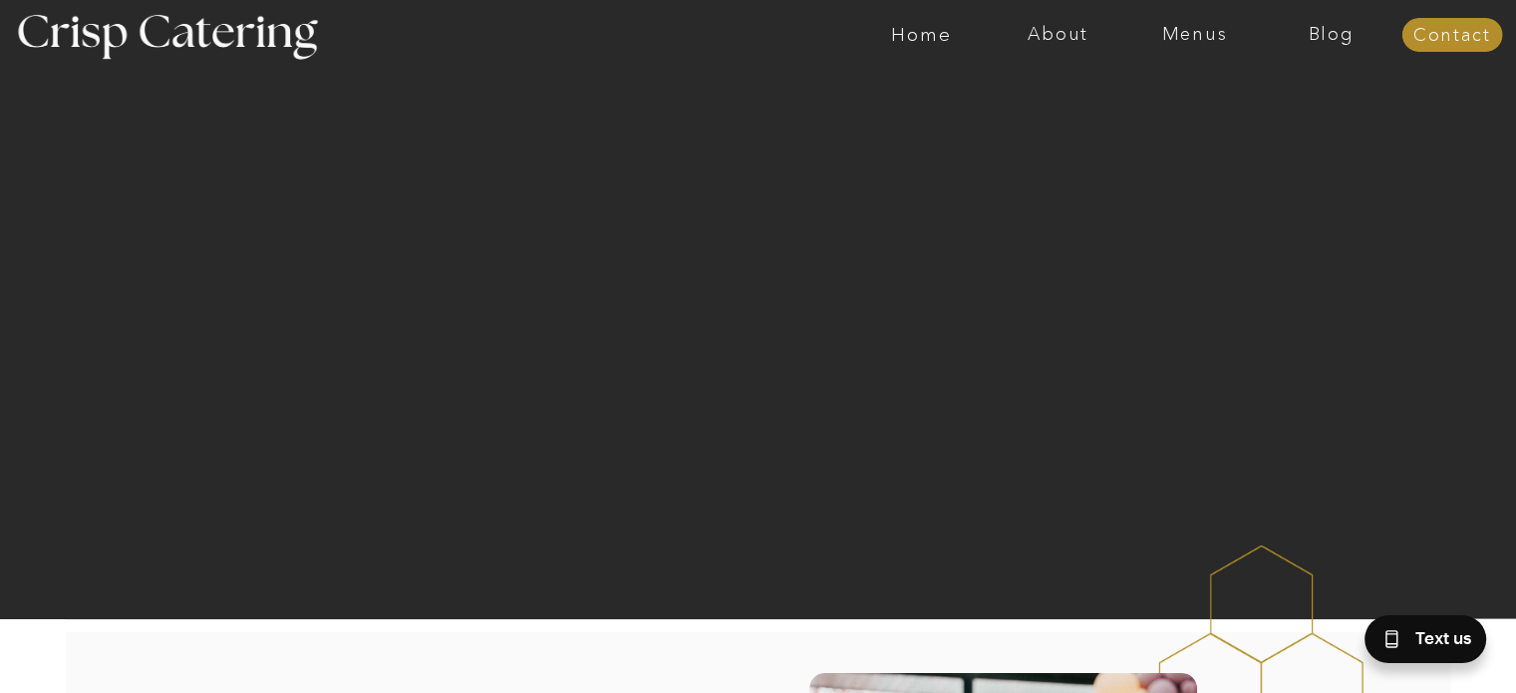
click at [1217, 34] on nav "Menus" at bounding box center [1195, 35] width 137 height 20
click at [1168, 96] on nav "Summer (Mar-Aug)" at bounding box center [1201, 90] width 178 height 19
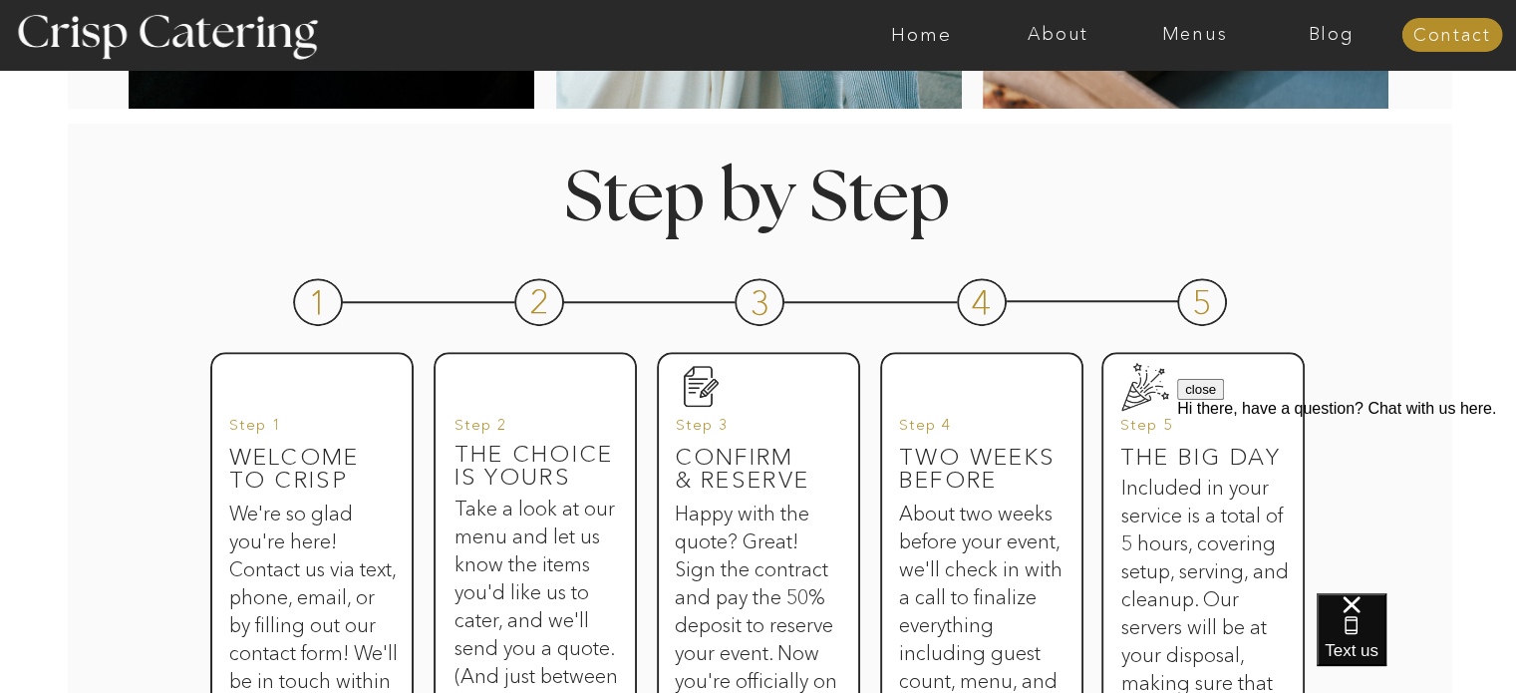
scroll to position [166, 0]
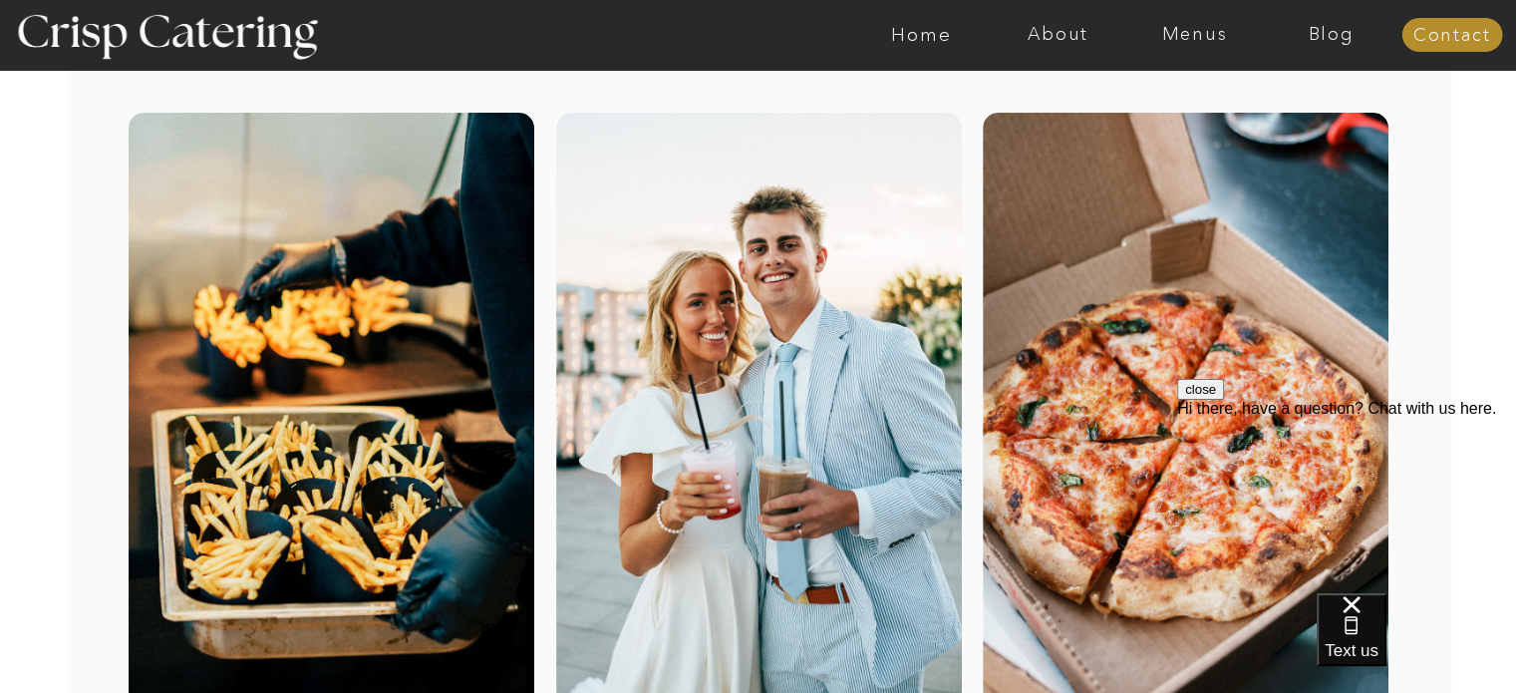
click at [1224, 400] on button "close" at bounding box center [1200, 389] width 47 height 21
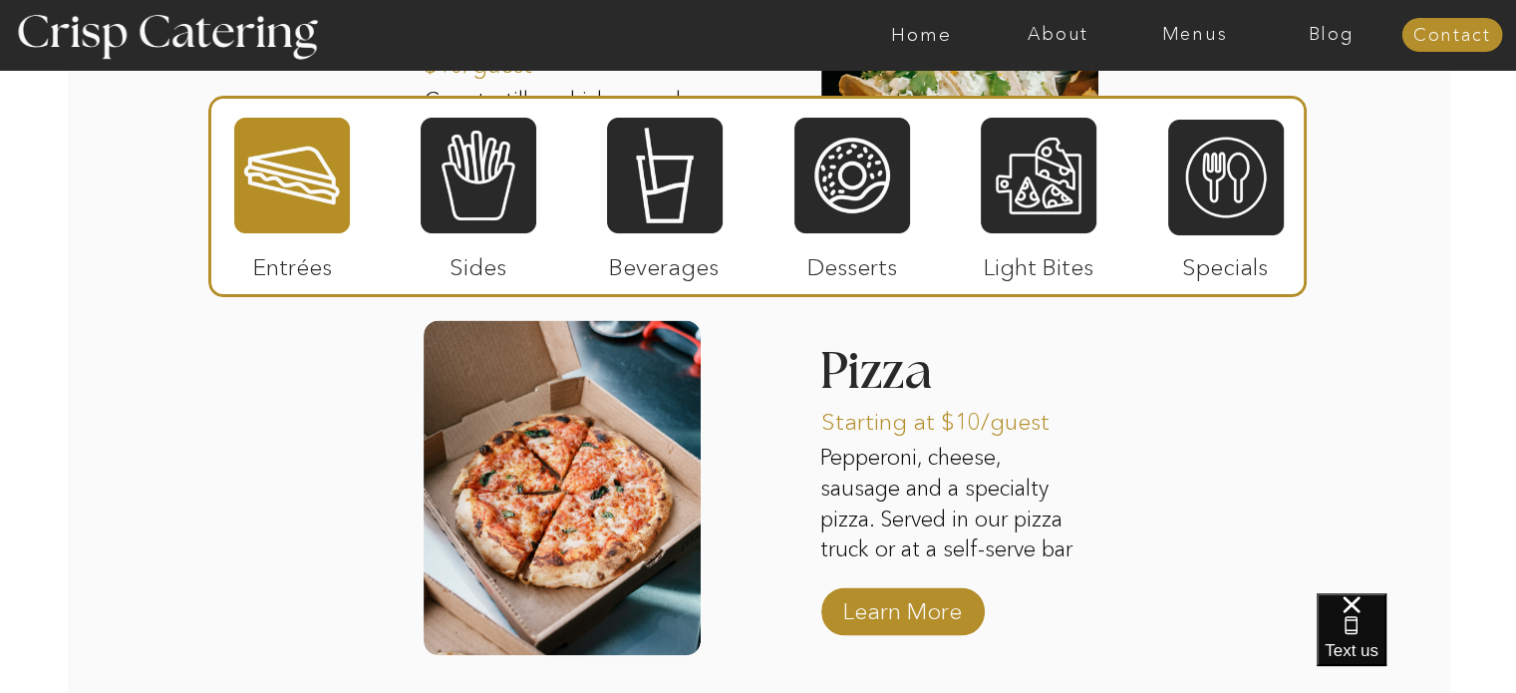
scroll to position [2658, 0]
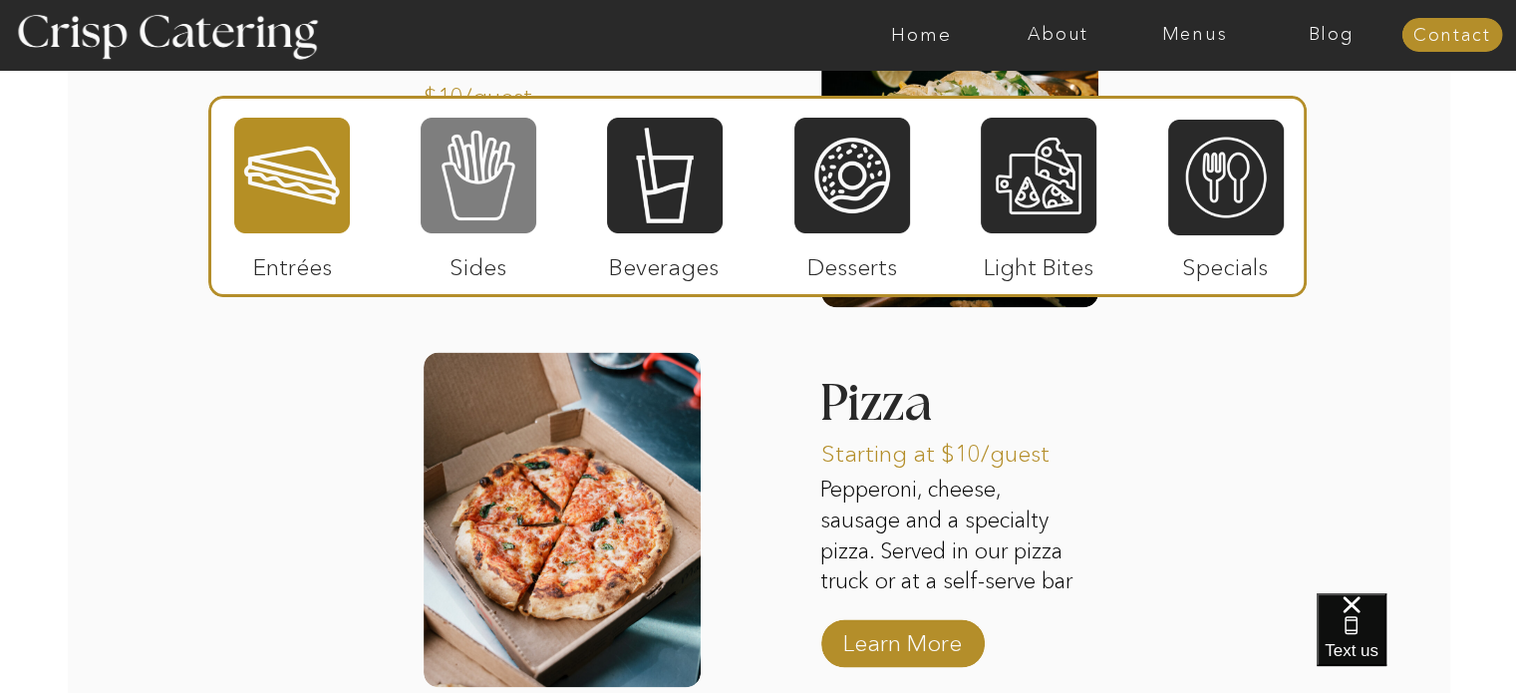
click at [493, 182] on div at bounding box center [479, 176] width 116 height 120
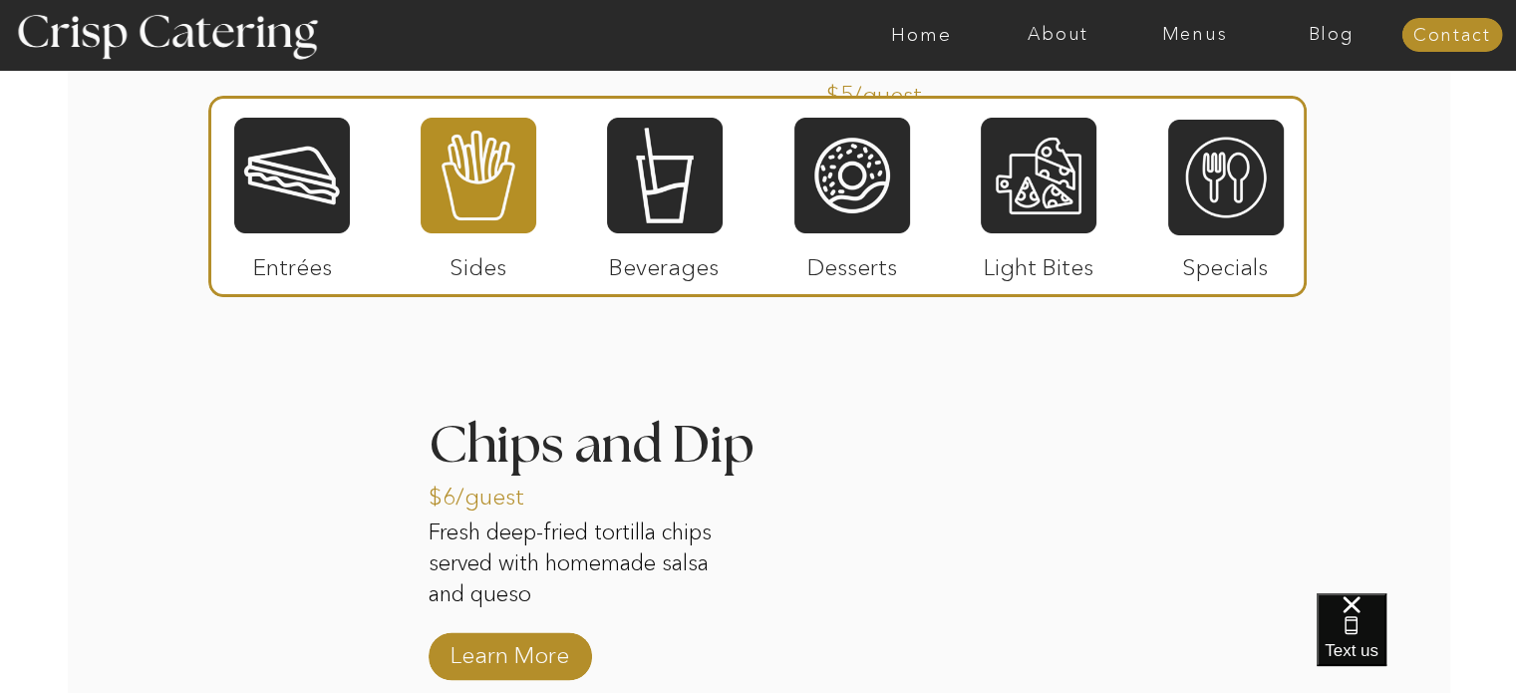
scroll to position [2991, 0]
